Goal: Information Seeking & Learning: Find specific fact

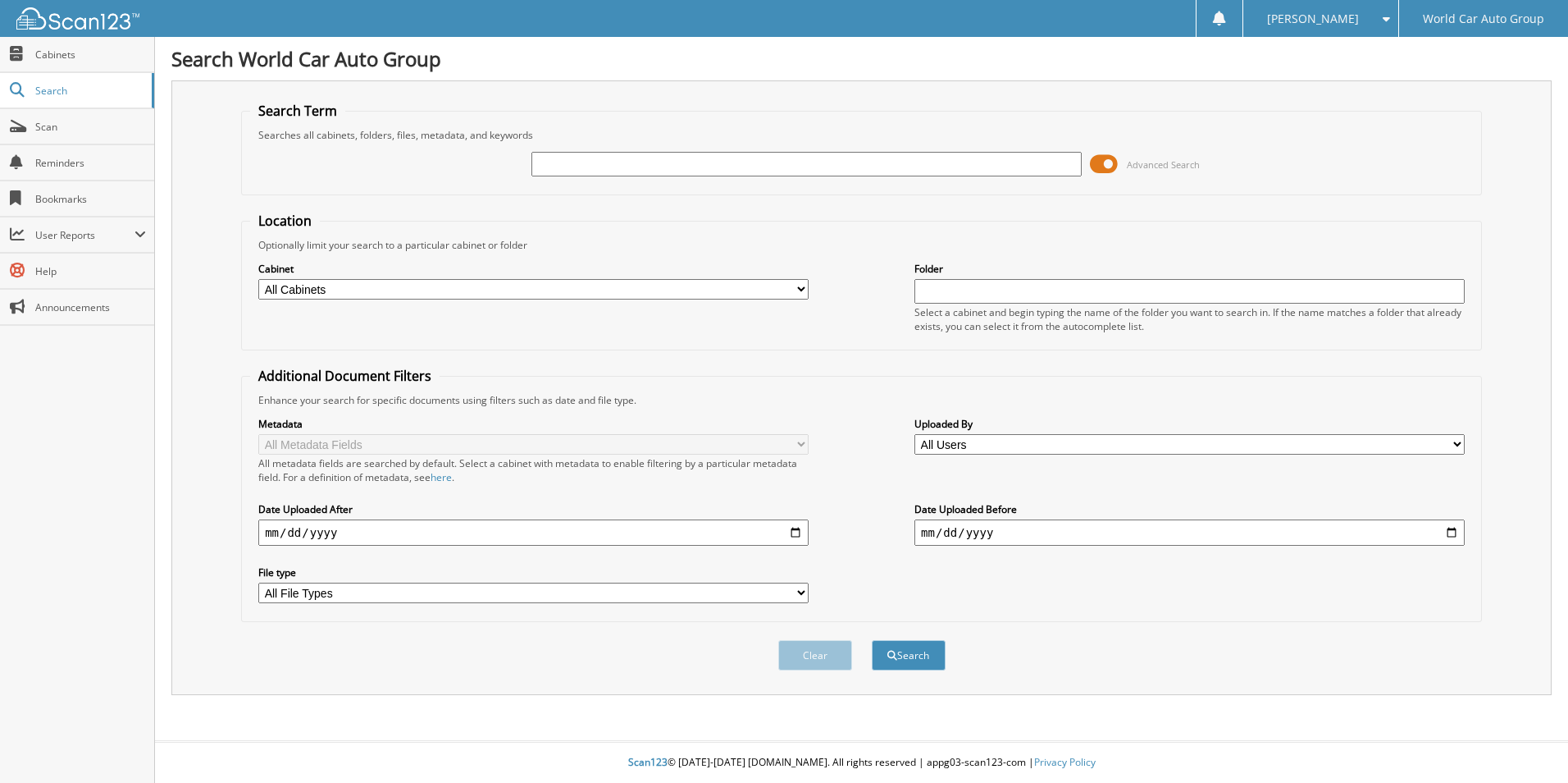
click at [579, 170] on input "text" at bounding box center [806, 164] width 551 height 24
type input "45907"
click at [872, 641] on button "Search" at bounding box center [909, 655] width 74 height 30
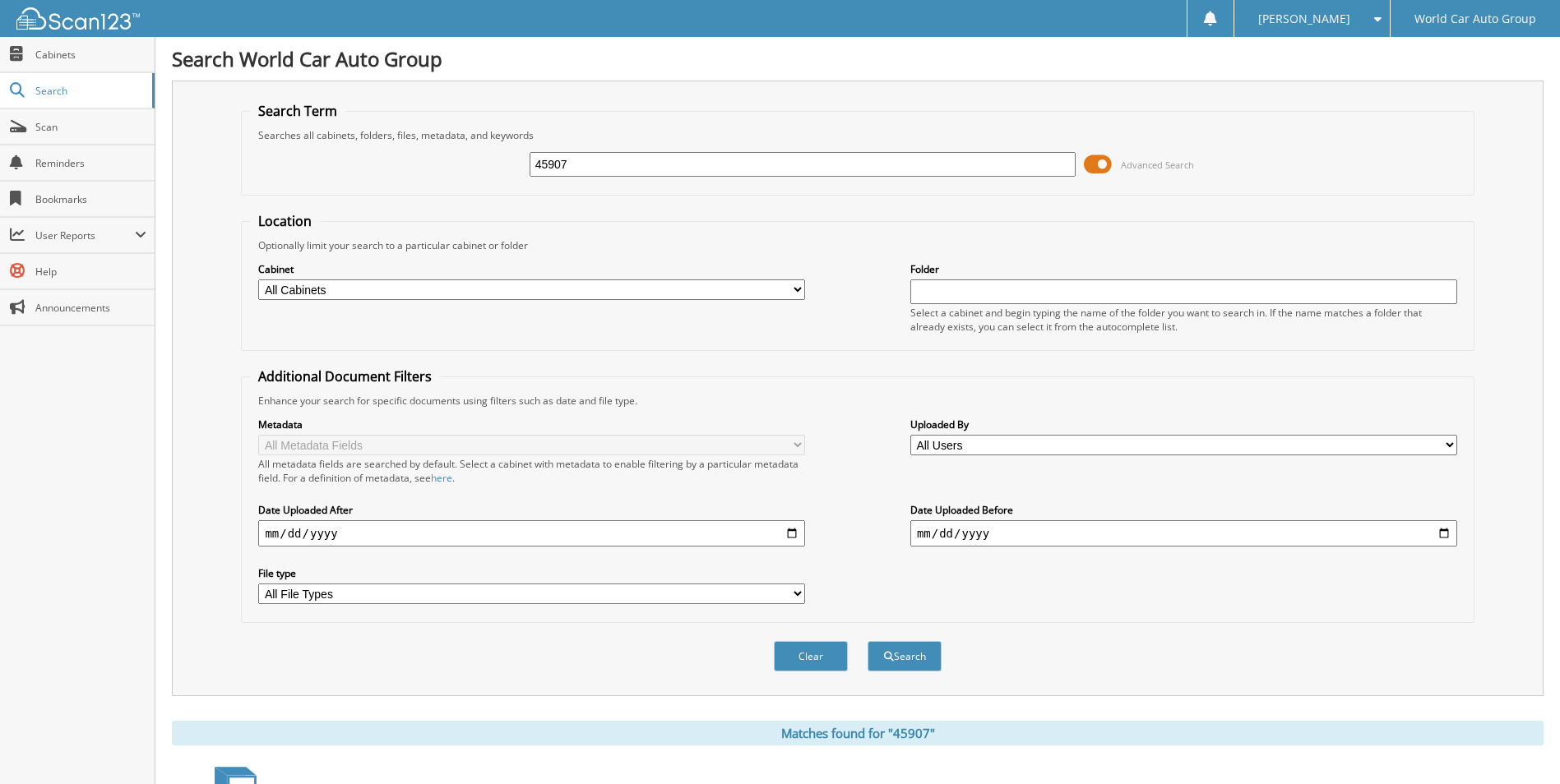
click at [798, 289] on select "All Cabinets CANCELLATION LEGEND KIA MAZDA REPAIR ORDERS WCNB SCANNER WHOLESALE…" at bounding box center [531, 289] width 547 height 21
select select "10808"
click at [258, 279] on select "All Cabinets CANCELLATION LEGEND KIA MAZDA REPAIR ORDERS WCNB SCANNER WHOLESALE…" at bounding box center [531, 289] width 547 height 21
click at [889, 660] on span "submit" at bounding box center [889, 656] width 10 height 10
drag, startPoint x: 579, startPoint y: 165, endPoint x: 490, endPoint y: 159, distance: 89.2
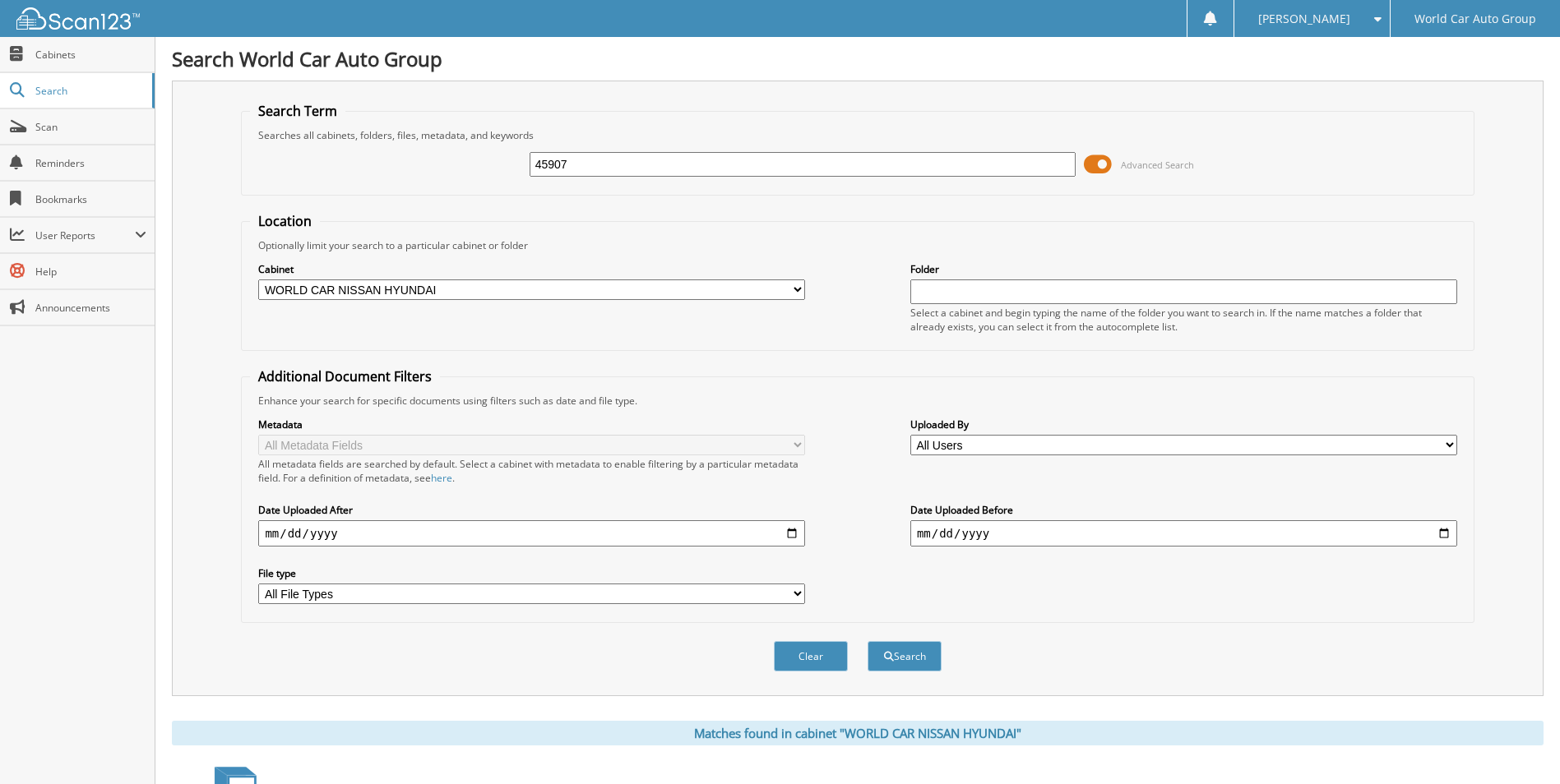
click at [494, 161] on div "45907 Advanced Search" at bounding box center [857, 164] width 1214 height 44
type input "[PERSON_NAME]"
click at [867, 641] on button "Search" at bounding box center [905, 656] width 74 height 30
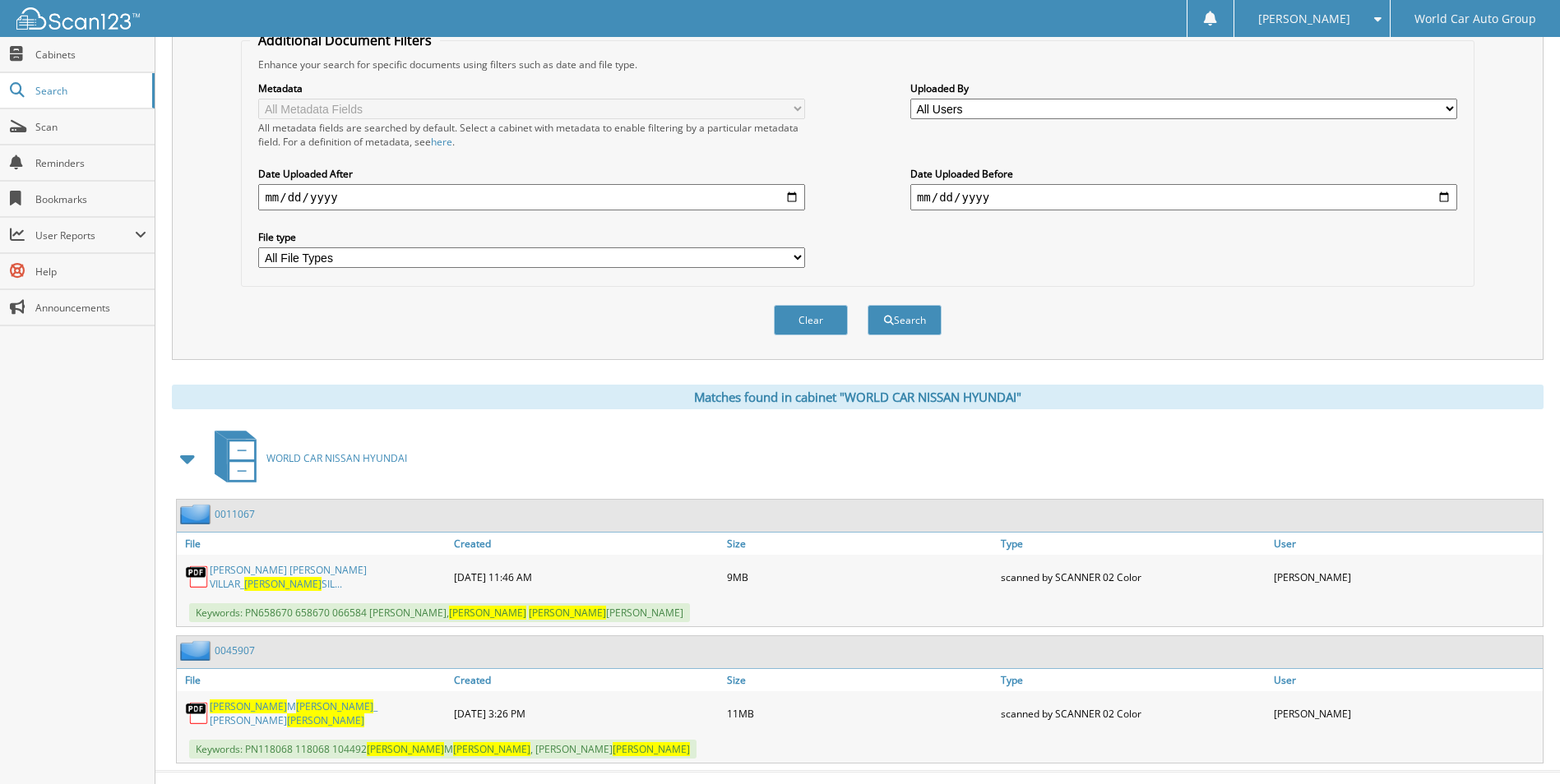
scroll to position [359, 0]
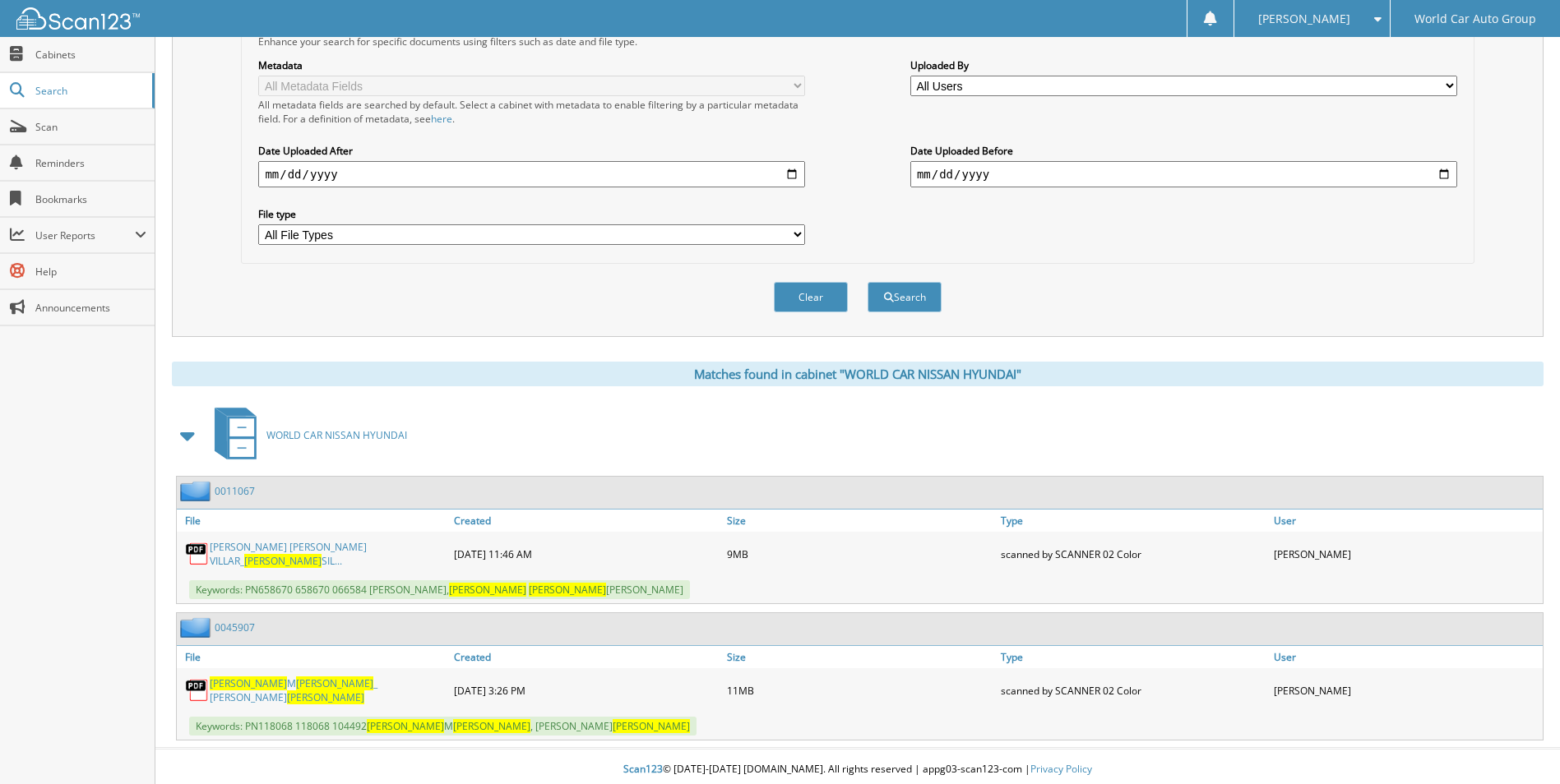
click at [252, 689] on span "[PERSON_NAME]" at bounding box center [248, 683] width 77 height 14
